Goal: Find specific page/section: Find specific page/section

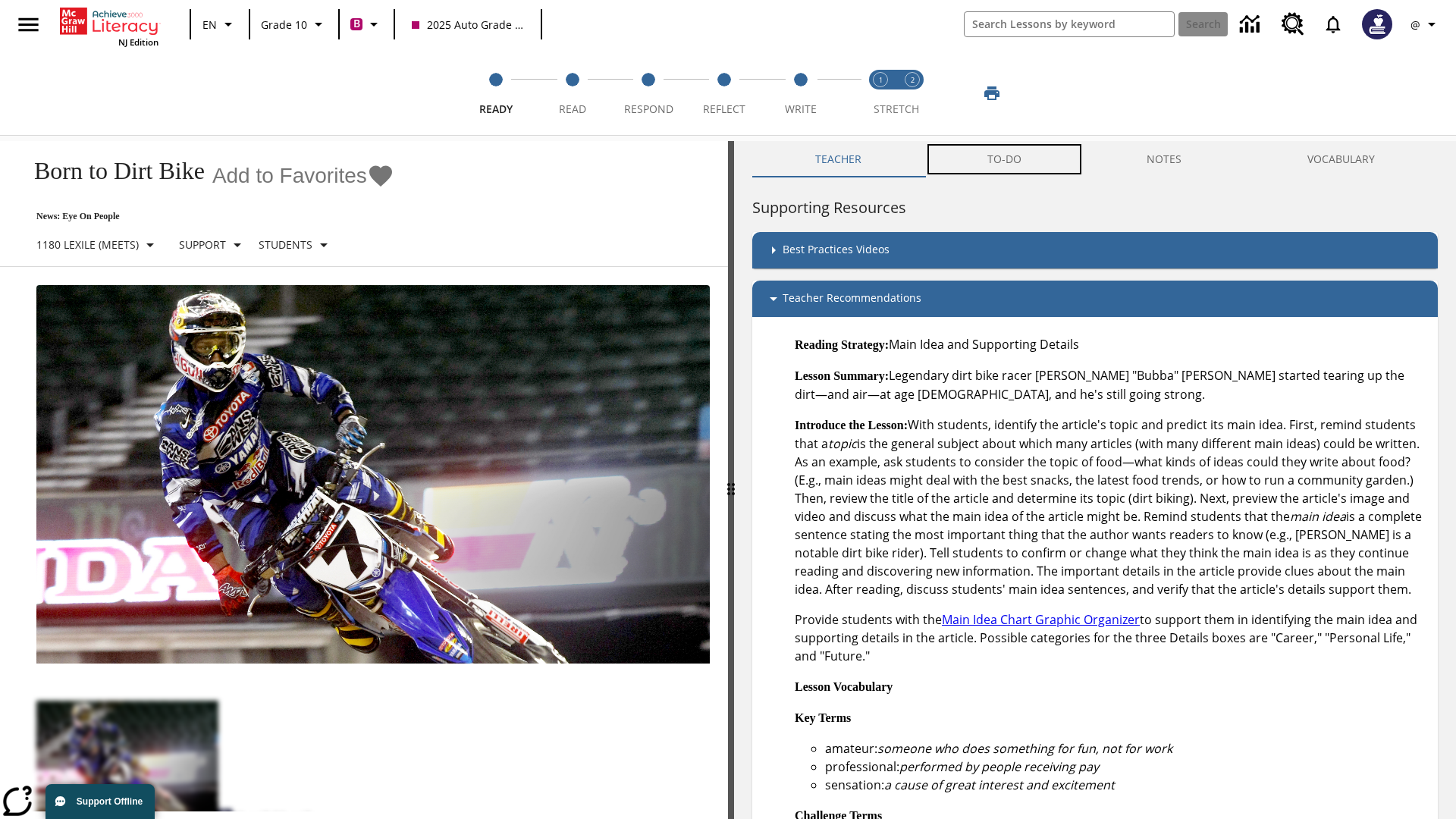
click at [1005, 159] on button "TO-DO" at bounding box center [1004, 160] width 160 height 37
